Goal: Contribute content: Add original content to the website for others to see

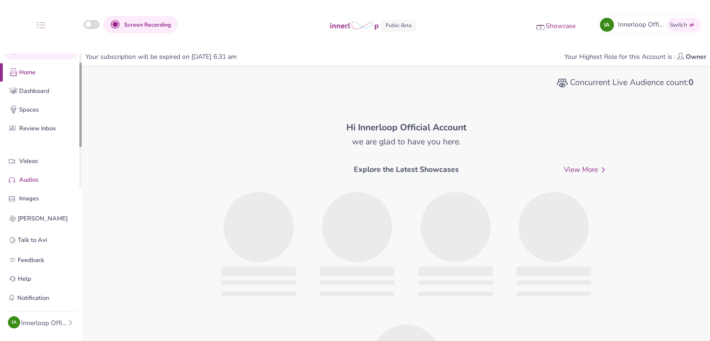
drag, startPoint x: 80, startPoint y: 136, endPoint x: 78, endPoint y: 171, distance: 35.1
click at [78, 171] on div "Quick Upload Video Messaging Voice Note Home Dashboard Spaces Review Inbox Vide…" at bounding box center [41, 129] width 82 height 150
click at [40, 162] on p "Videos" at bounding box center [48, 160] width 58 height 10
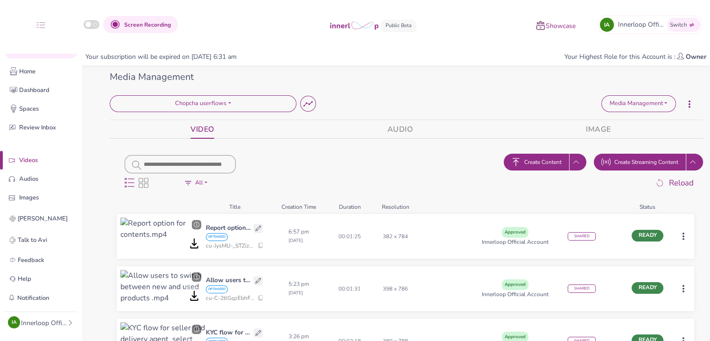
click at [536, 163] on span "Create Content" at bounding box center [542, 162] width 37 height 8
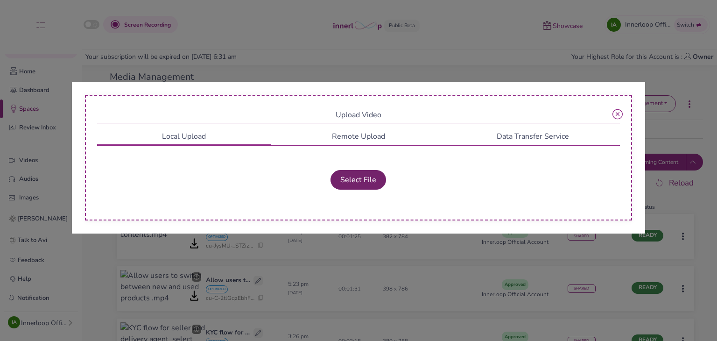
click at [358, 181] on button "Select File" at bounding box center [358, 180] width 56 height 20
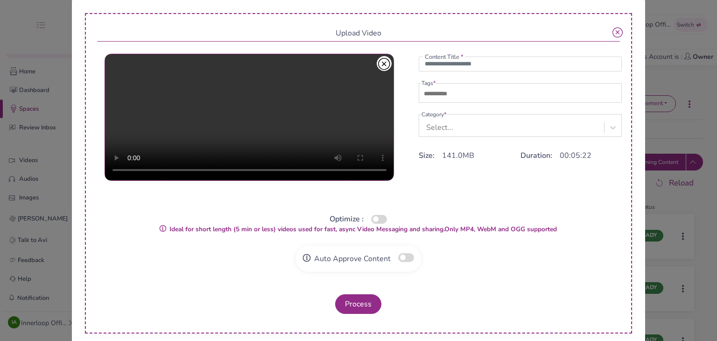
click at [378, 69] on icon "button" at bounding box center [384, 63] width 12 height 13
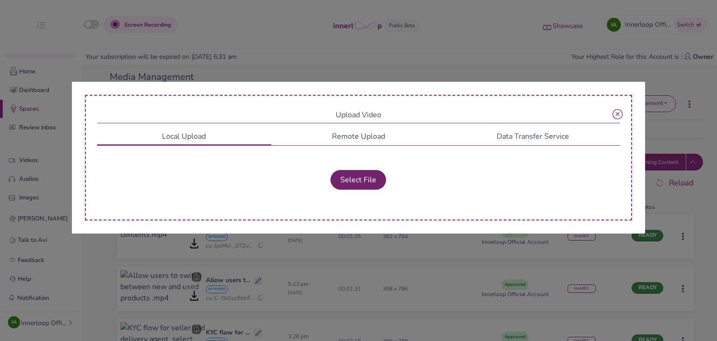
click at [357, 173] on button "Select File" at bounding box center [358, 180] width 56 height 20
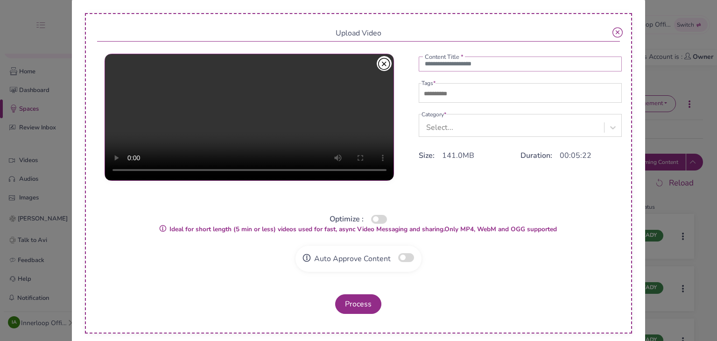
click at [432, 71] on input "text" at bounding box center [519, 63] width 203 height 15
paste input "**********"
type input "**********"
click at [432, 99] on input "text" at bounding box center [453, 93] width 65 height 11
type input "***"
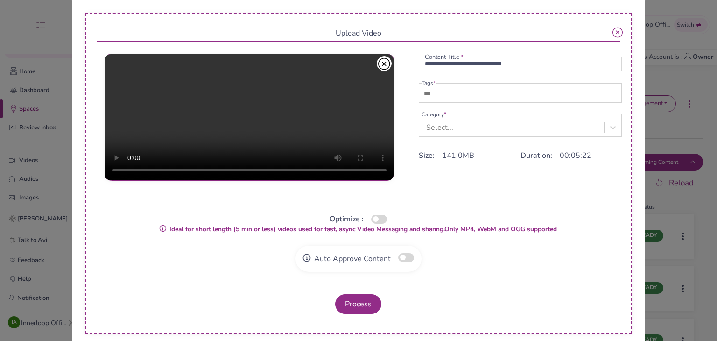
click at [437, 129] on div "Select..." at bounding box center [439, 127] width 27 height 11
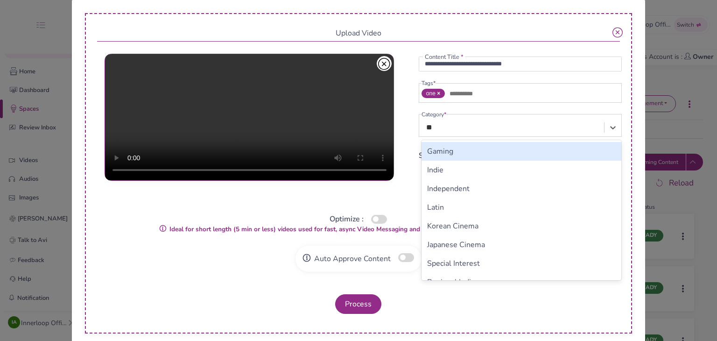
type input "*"
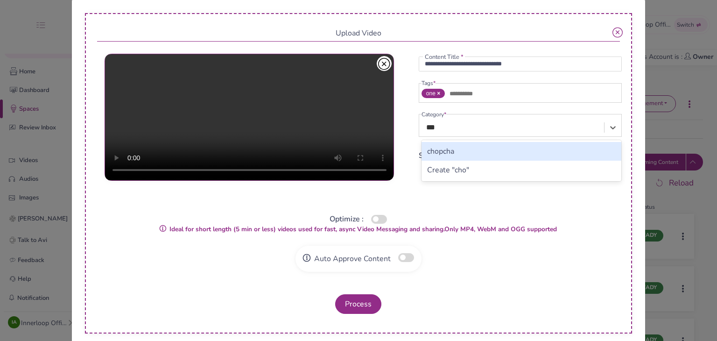
type input "****"
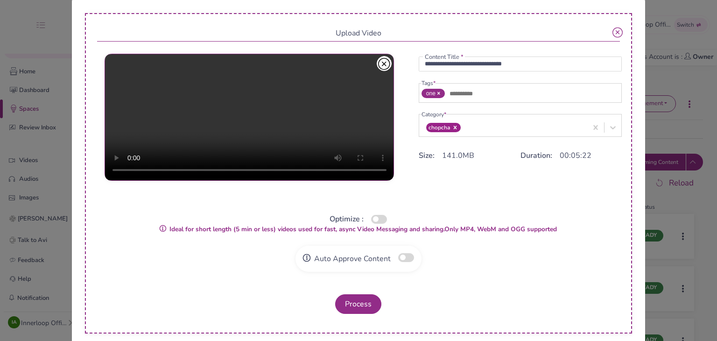
click at [374, 217] on button "button" at bounding box center [379, 219] width 16 height 9
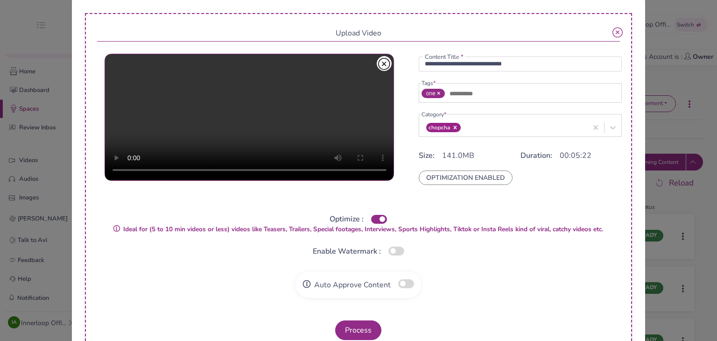
click at [403, 282] on button "button" at bounding box center [406, 283] width 16 height 9
click at [363, 323] on button "Process" at bounding box center [358, 330] width 46 height 20
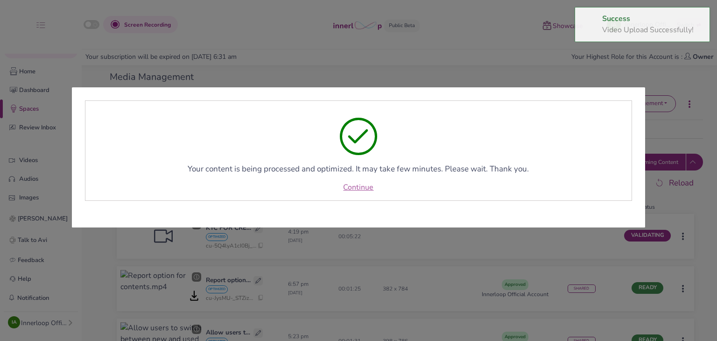
click at [360, 189] on link "Continue" at bounding box center [358, 186] width 30 height 11
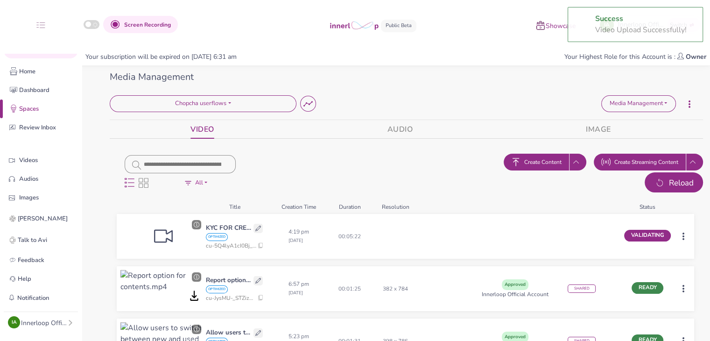
click at [678, 182] on span "Reload" at bounding box center [681, 183] width 25 height 12
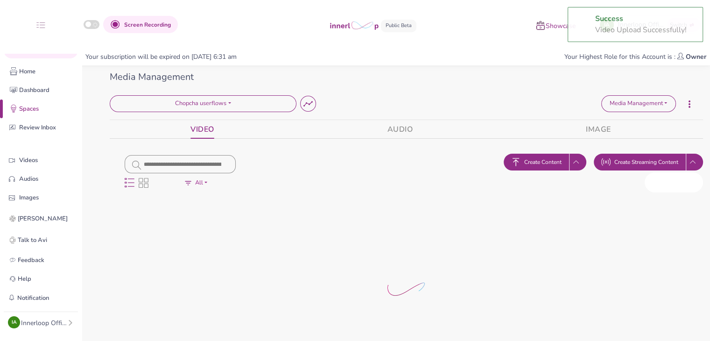
click at [678, 182] on span "Reload" at bounding box center [681, 183] width 25 height 12
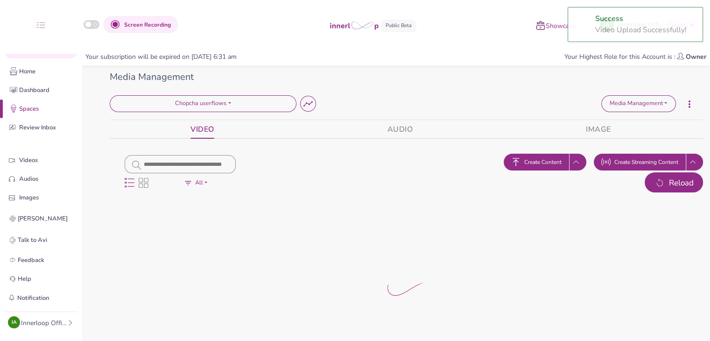
click at [678, 182] on span "Reload" at bounding box center [681, 183] width 25 height 12
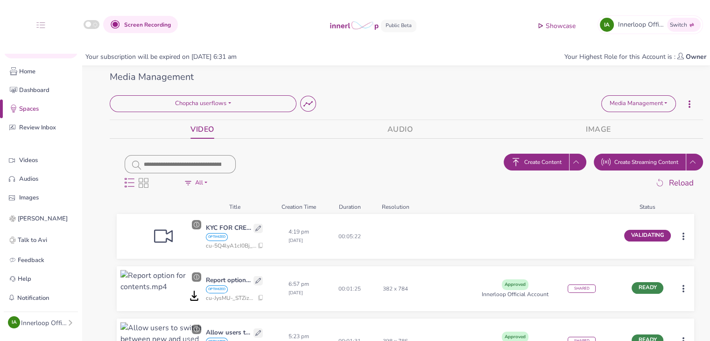
click at [669, 188] on button "Reload" at bounding box center [673, 182] width 58 height 21
click at [673, 183] on span "Reload" at bounding box center [681, 183] width 25 height 12
click at [669, 184] on span "Reload" at bounding box center [681, 183] width 25 height 12
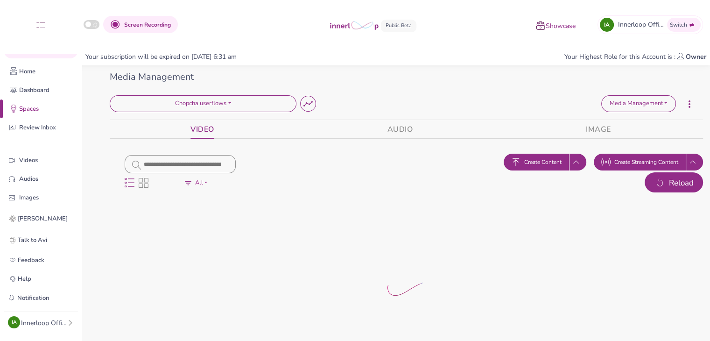
click at [669, 184] on span "Reload" at bounding box center [681, 183] width 25 height 12
click at [669, 185] on span "Reload" at bounding box center [681, 183] width 25 height 12
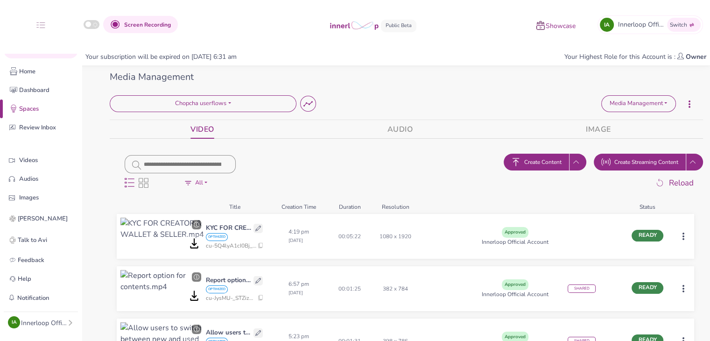
click at [683, 237] on html "Screen Recording Showcase IA Innerloop Official Switch Quick Upload Video Messa…" at bounding box center [355, 170] width 710 height 341
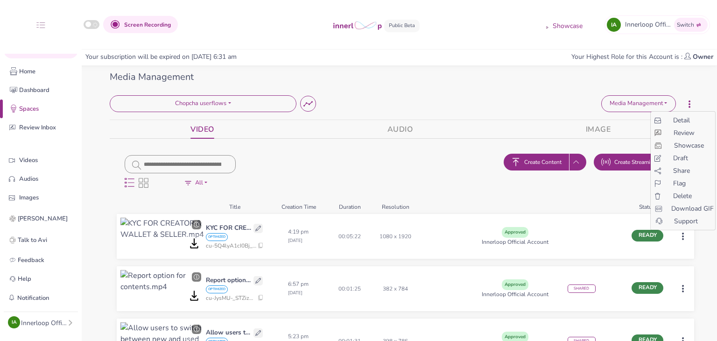
click at [689, 165] on div "Detail Review Showcase Draft Share Flag Delete Download GIF Support" at bounding box center [682, 170] width 65 height 119
click at [683, 170] on span "Share" at bounding box center [681, 171] width 17 height 10
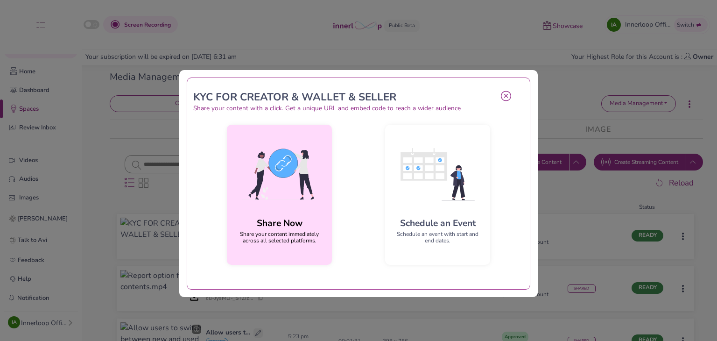
click at [276, 177] on img at bounding box center [279, 174] width 90 height 84
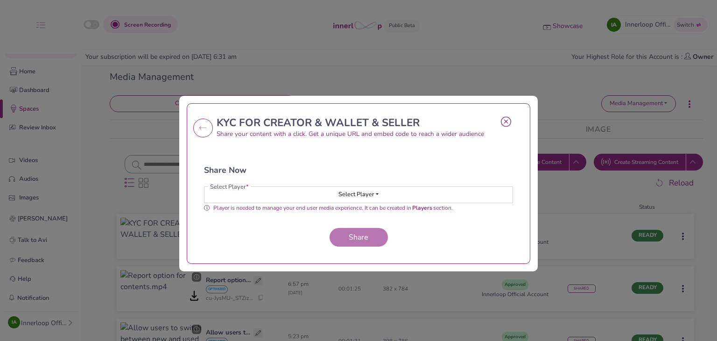
click at [330, 194] on button "Select Player" at bounding box center [358, 195] width 308 height 16
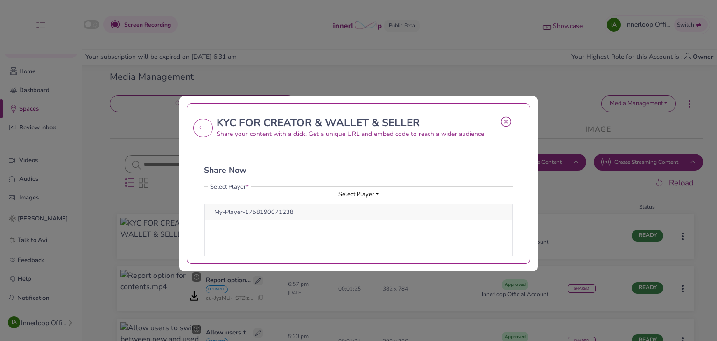
click at [320, 208] on button "My-Player-1758190071238" at bounding box center [358, 212] width 307 height 16
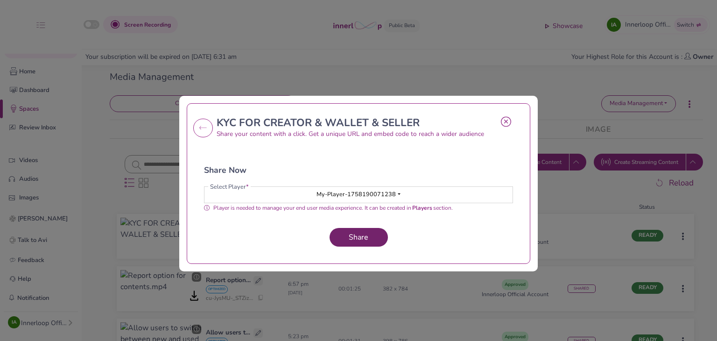
click at [362, 234] on span "Share" at bounding box center [358, 237] width 27 height 10
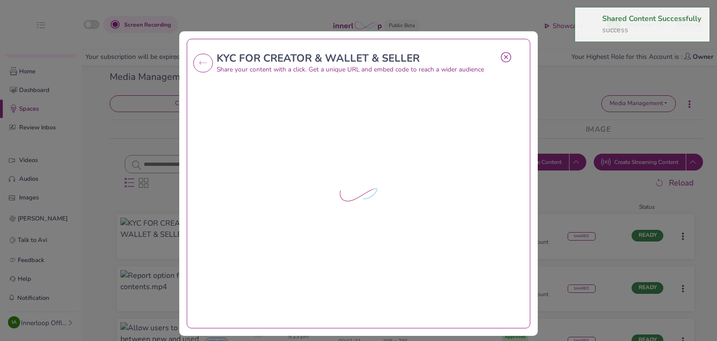
click at [502, 56] on icon at bounding box center [506, 57] width 10 height 11
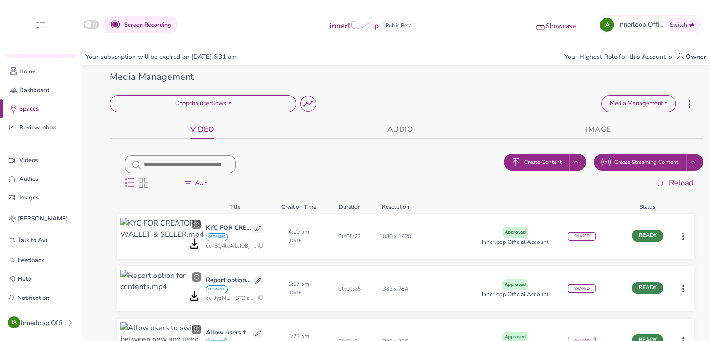
click at [256, 226] on icon at bounding box center [258, 228] width 6 height 6
click at [223, 226] on input "**********" at bounding box center [230, 228] width 45 height 10
paste input "**********"
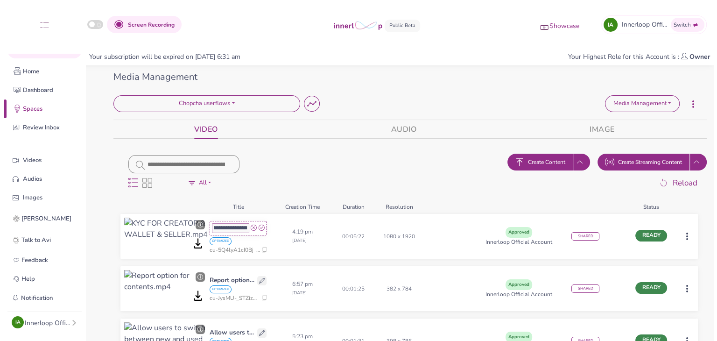
scroll to position [0, 0]
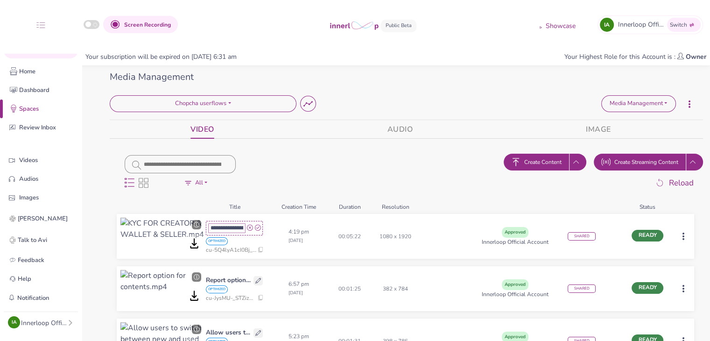
type input "**********"
click at [258, 228] on icon at bounding box center [258, 228] width 6 height 6
click at [682, 235] on html "Screen Recording Showcase IA Innerloop Official Switch Quick Upload Video Messa…" at bounding box center [358, 170] width 717 height 341
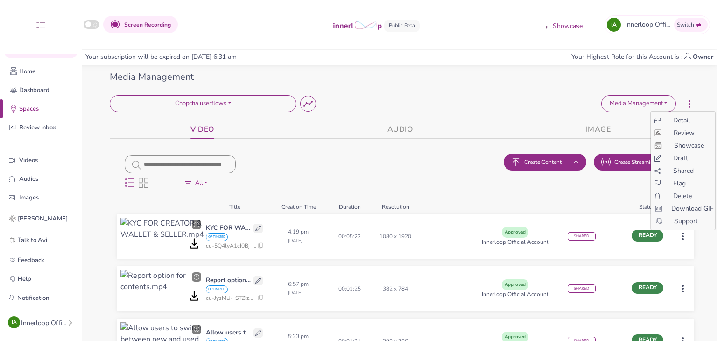
click at [683, 164] on div "Detail Review Showcase Draft Shared Flag Delete Download GIF Support" at bounding box center [682, 170] width 65 height 119
click at [677, 170] on span "Shared" at bounding box center [683, 171] width 21 height 10
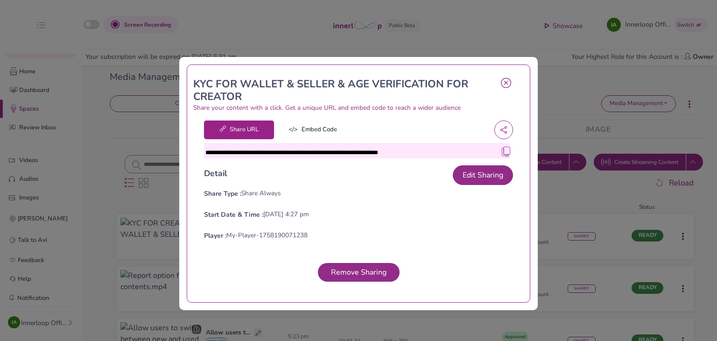
click at [501, 152] on img at bounding box center [505, 150] width 9 height 9
